Goal: Information Seeking & Learning: Learn about a topic

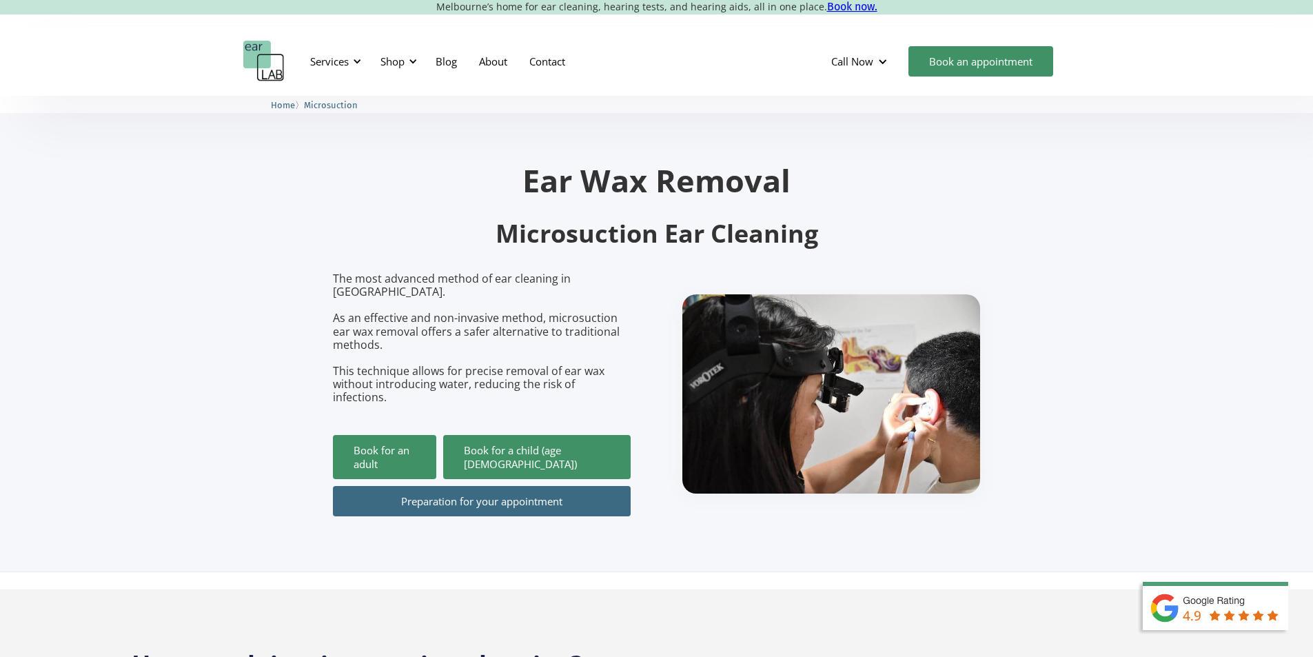
click at [434, 486] on link "Preparation for your appointment" at bounding box center [482, 501] width 298 height 30
click at [354, 58] on div at bounding box center [357, 62] width 10 height 10
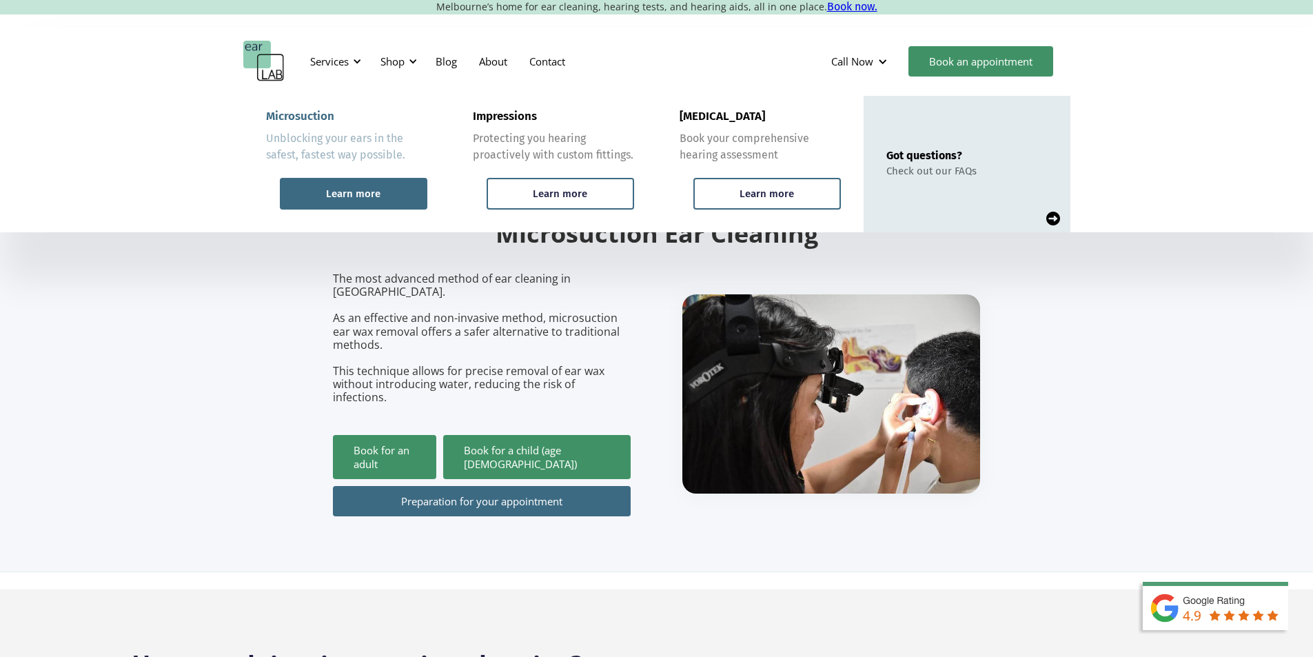
click at [346, 195] on div "Learn more" at bounding box center [353, 194] width 54 height 12
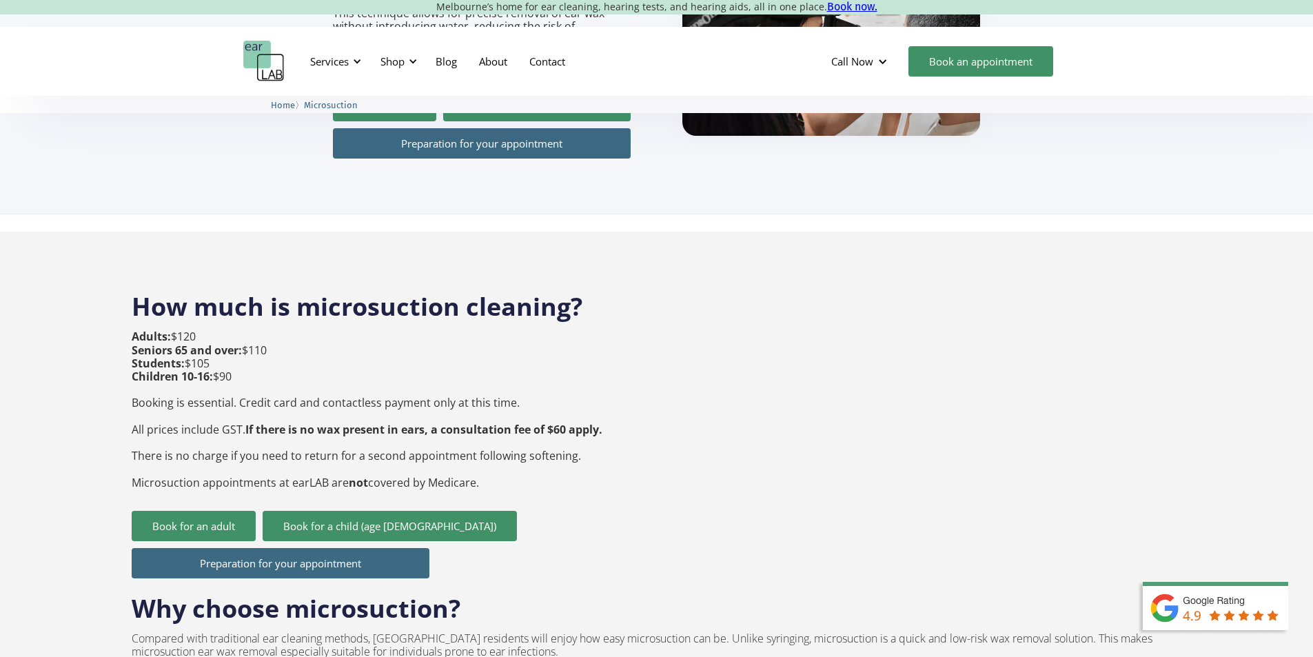
scroll to position [483, 0]
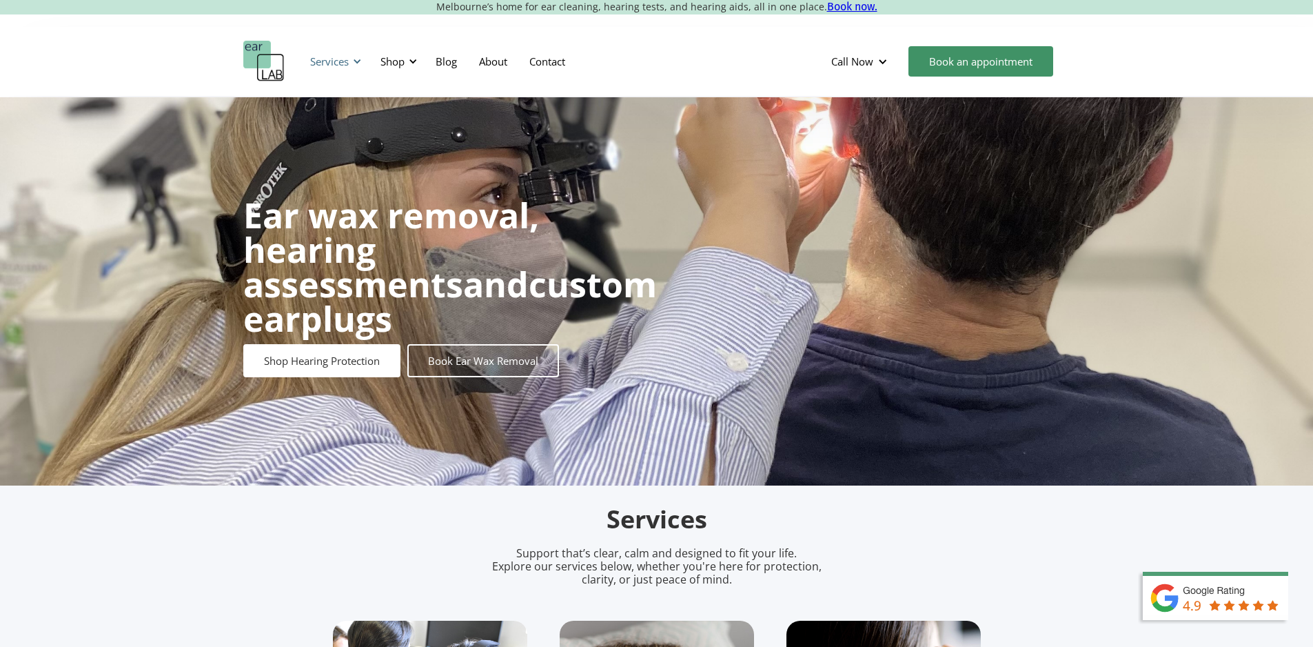
click at [356, 59] on div at bounding box center [357, 62] width 10 height 10
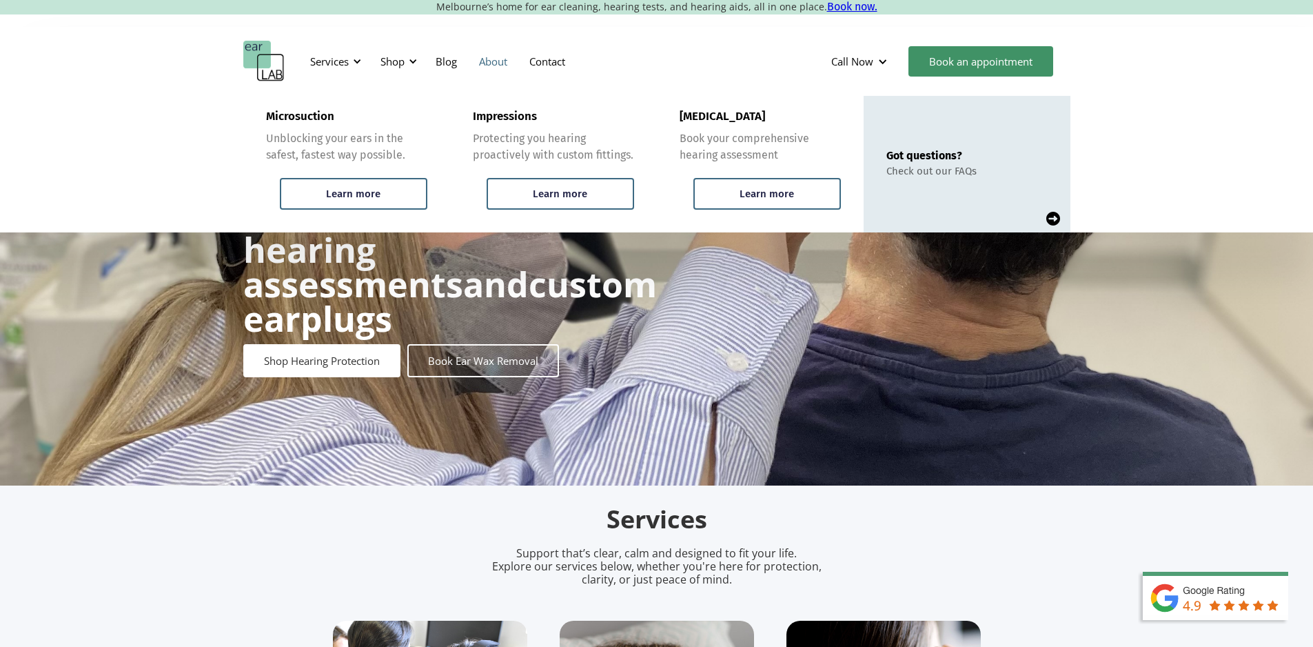
click at [494, 62] on link "About" at bounding box center [493, 61] width 50 height 40
